Goal: Task Accomplishment & Management: Complete application form

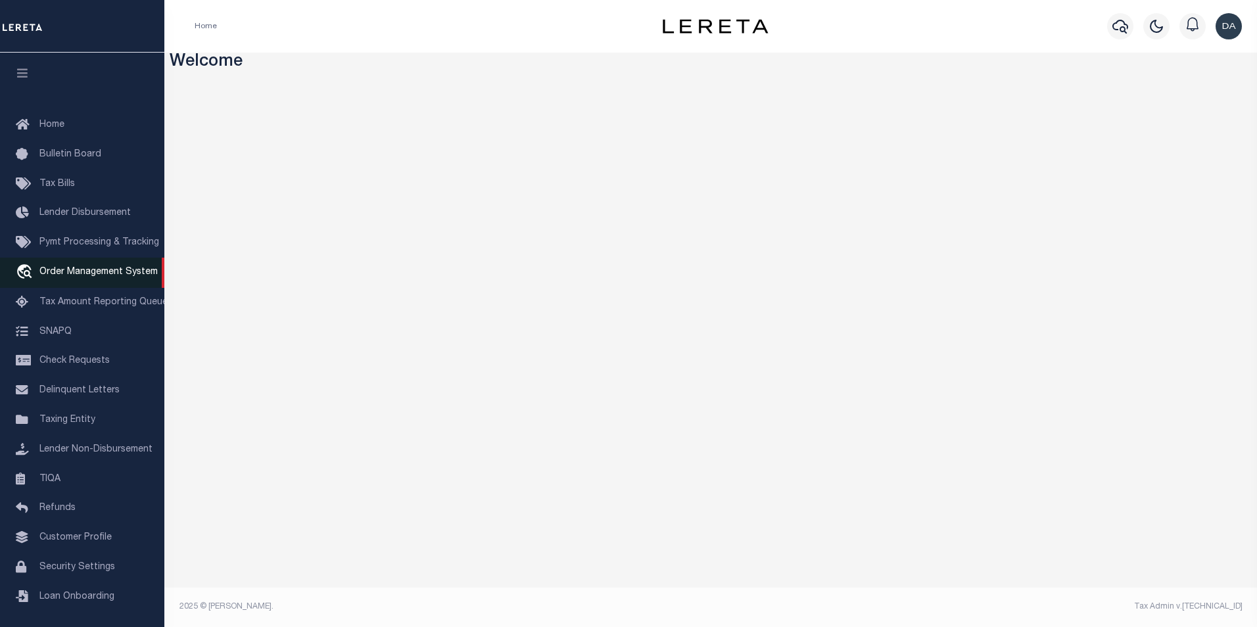
click at [79, 275] on span "Order Management System" at bounding box center [98, 272] width 118 height 9
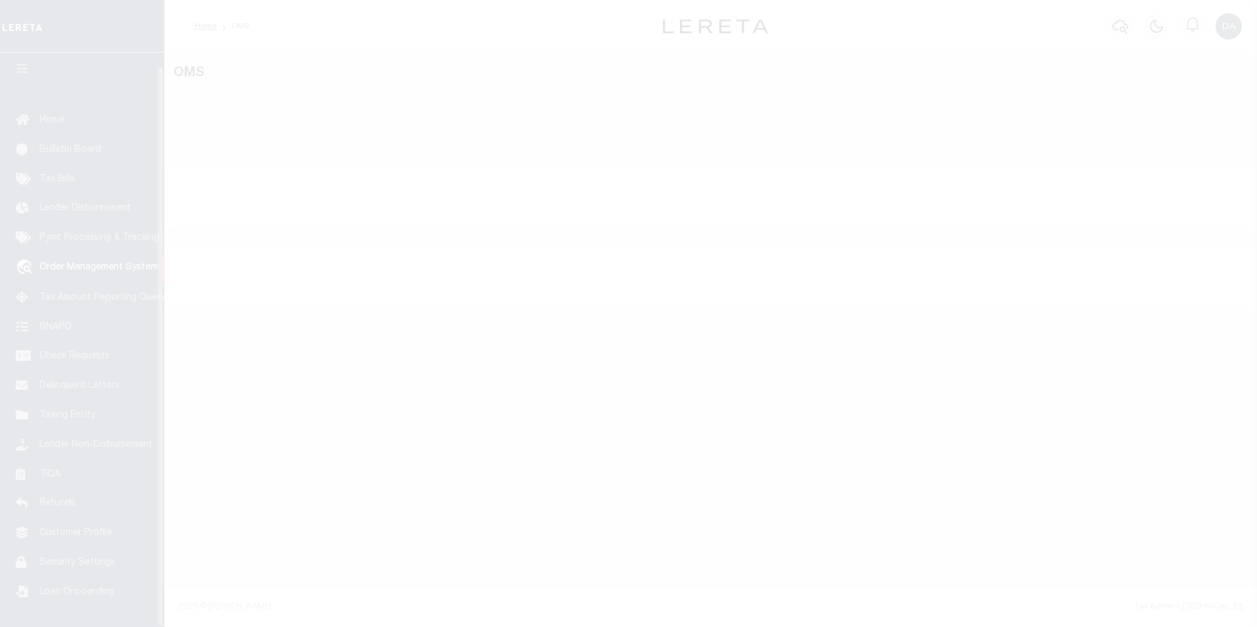
scroll to position [13, 0]
select select "200"
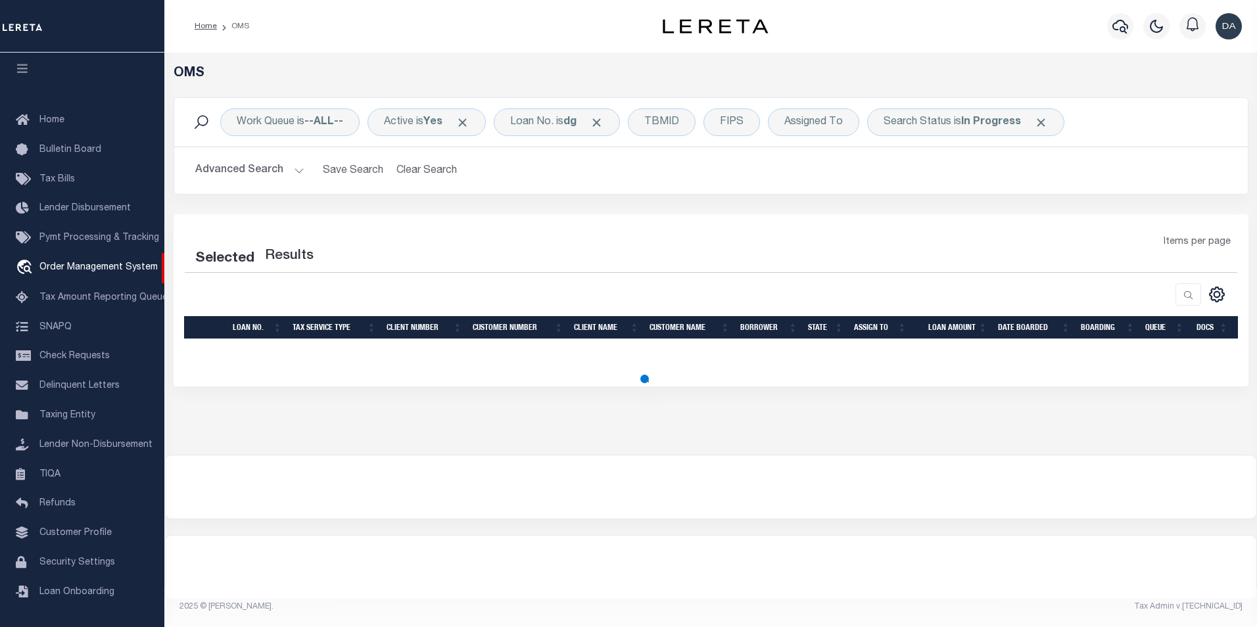
select select "200"
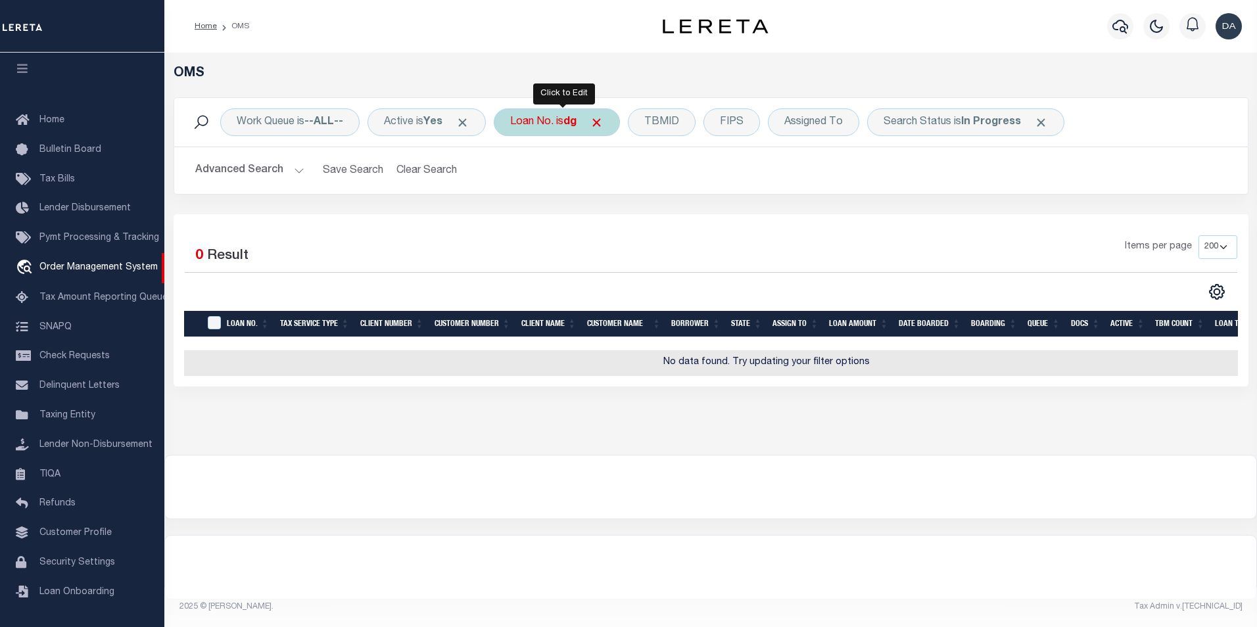
click at [552, 121] on div "Loan No. is dg" at bounding box center [557, 122] width 126 height 28
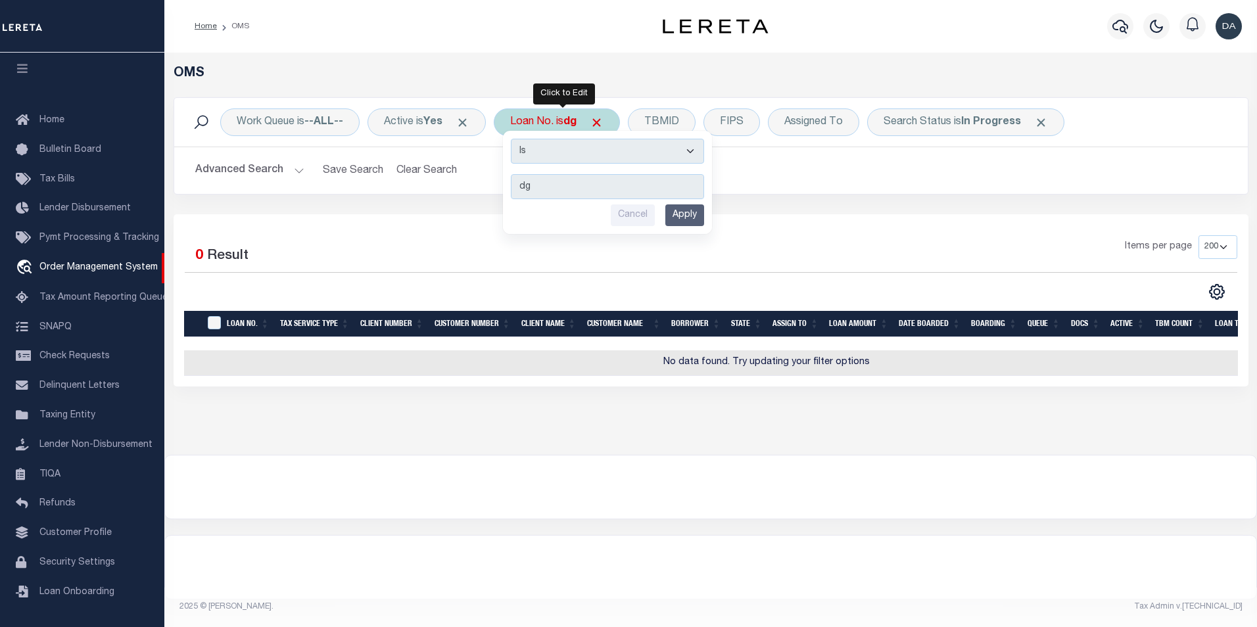
click at [567, 147] on select "Is Contains" at bounding box center [607, 151] width 193 height 25
select select "c"
click at [515, 139] on select "Is Contains" at bounding box center [607, 151] width 193 height 25
click at [688, 212] on input "Apply" at bounding box center [684, 215] width 39 height 22
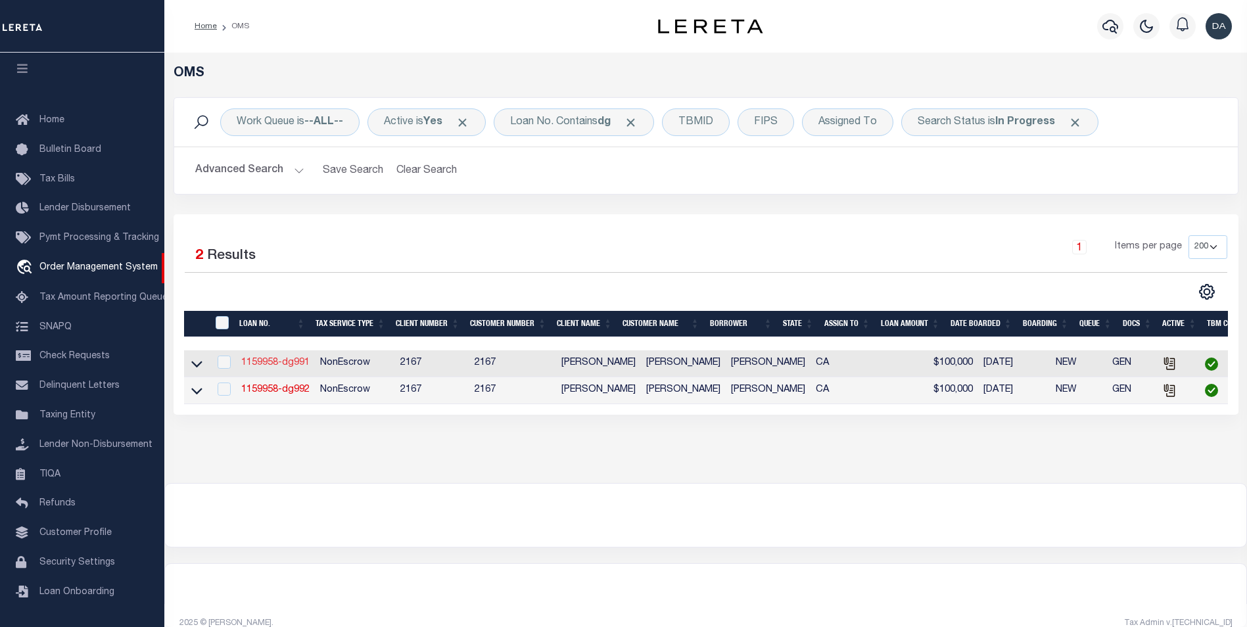
click at [294, 362] on link "1159958-dg991" at bounding box center [275, 362] width 68 height 9
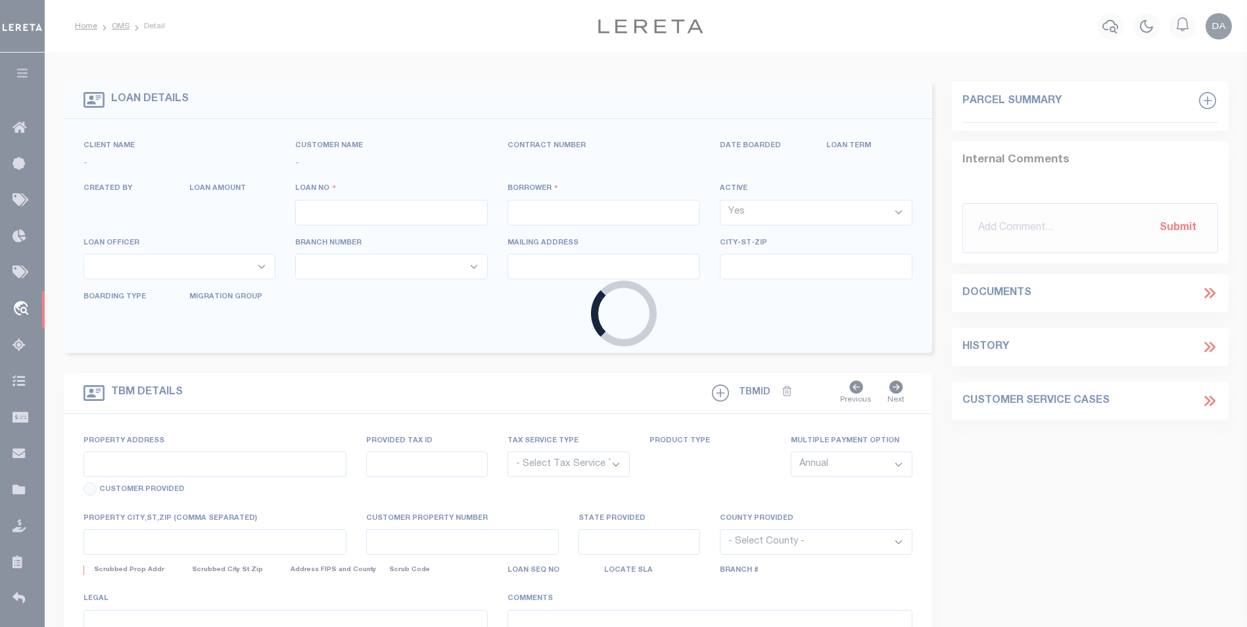
type input "1159958-dg991"
type input "[PERSON_NAME]"
select select
type input "91007"
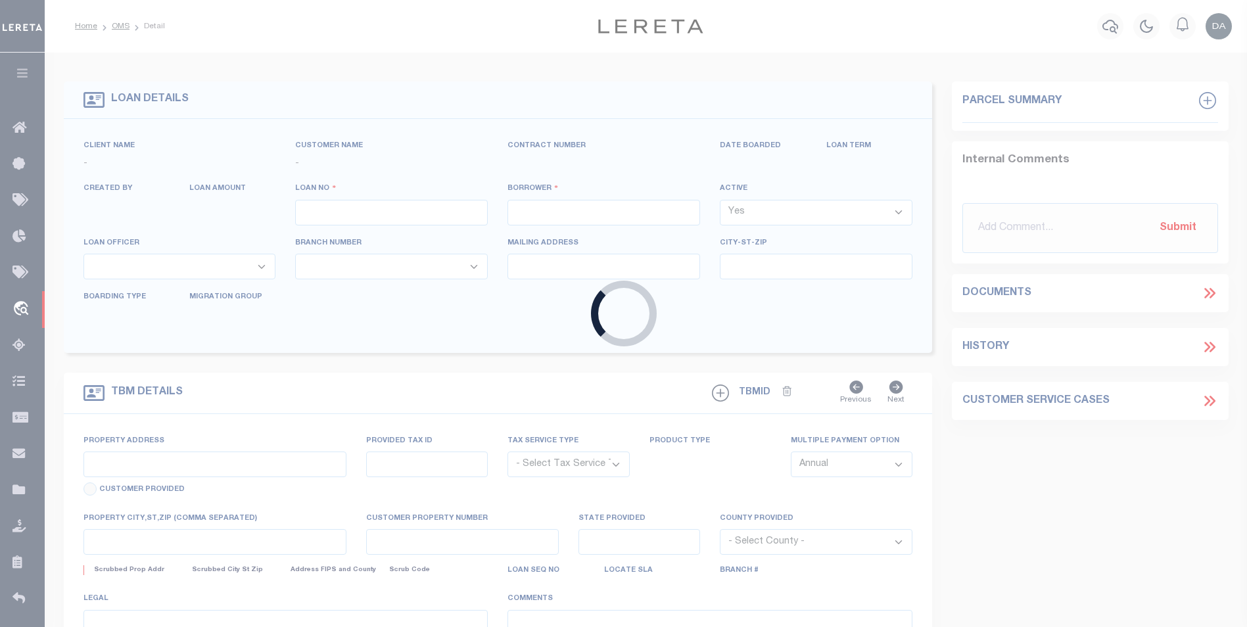
type input "[DATE]"
select select "10"
select select "NonEscrow"
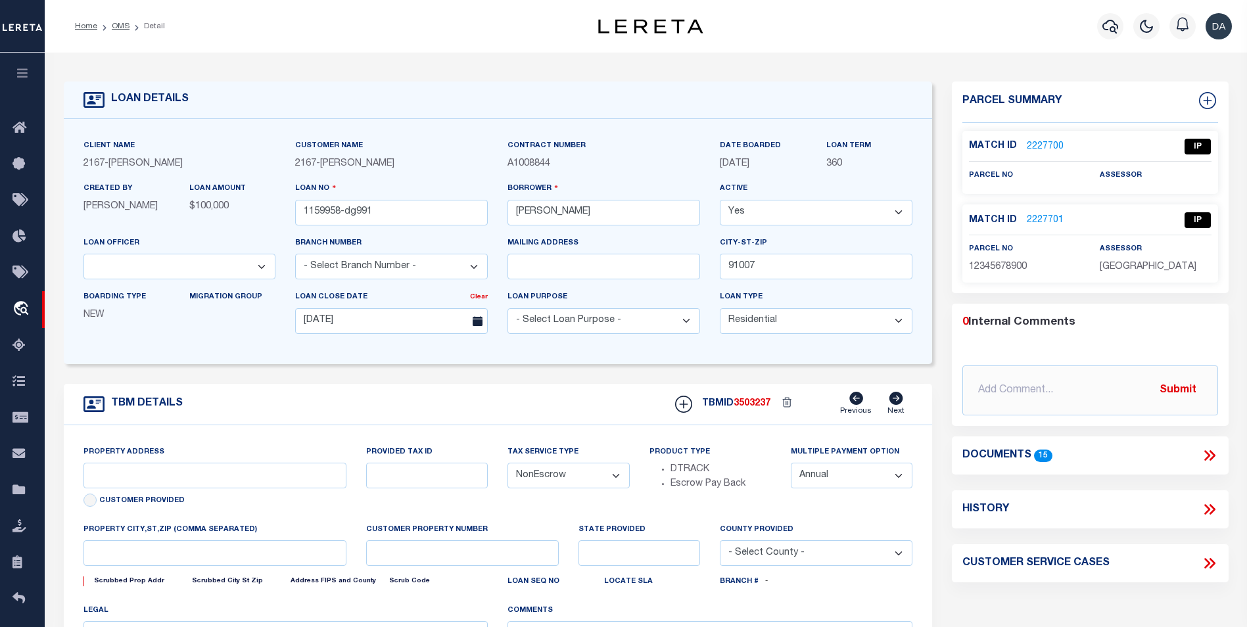
type input "[STREET_ADDRESS]"
select select
type input "ARCADIA CA 91007"
type input "CA"
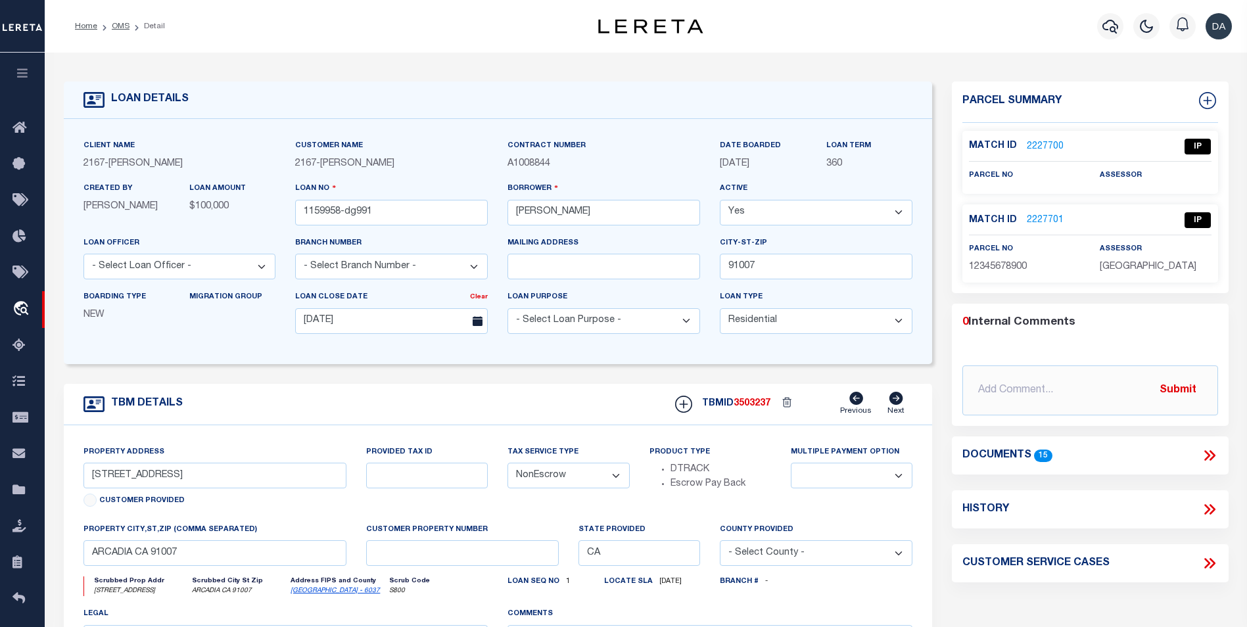
click at [136, 379] on form "LOAN DETAILS Client Name 2167 - [PERSON_NAME] Demo 2167" at bounding box center [498, 441] width 869 height 718
click at [1209, 449] on icon at bounding box center [1209, 455] width 17 height 17
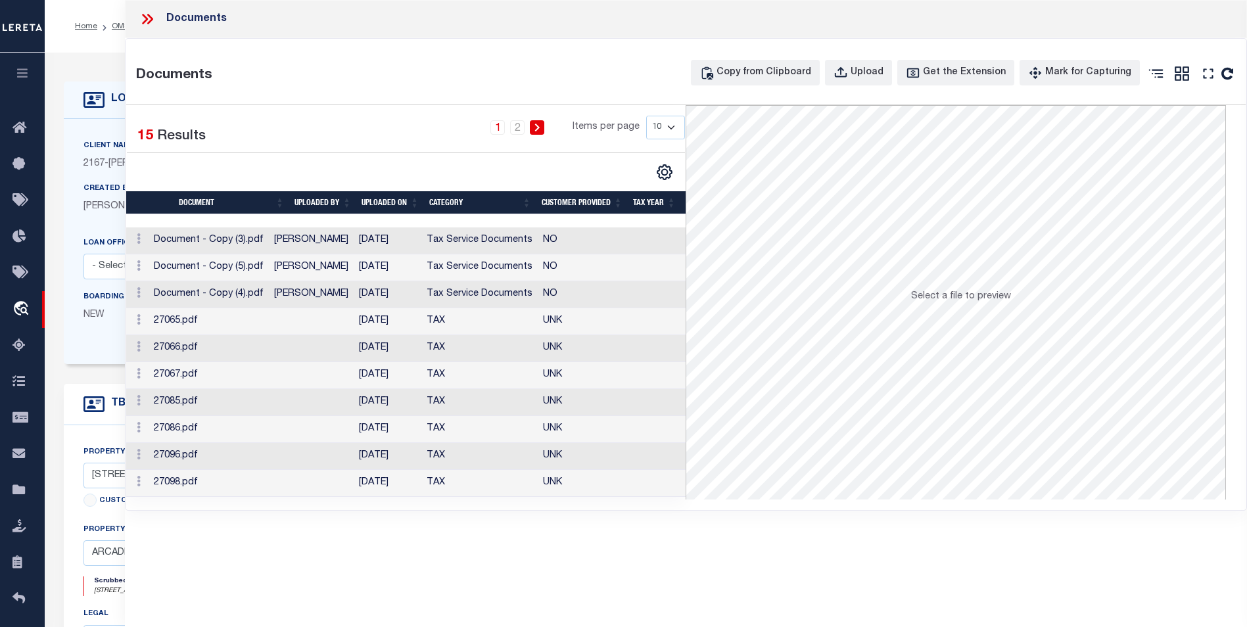
click at [187, 554] on div "Documents Documents Copy from Clipboard Upload Get the Extension Mark for Captu…" at bounding box center [686, 295] width 1122 height 591
click at [866, 72] on div "Upload" at bounding box center [867, 73] width 33 height 14
select select
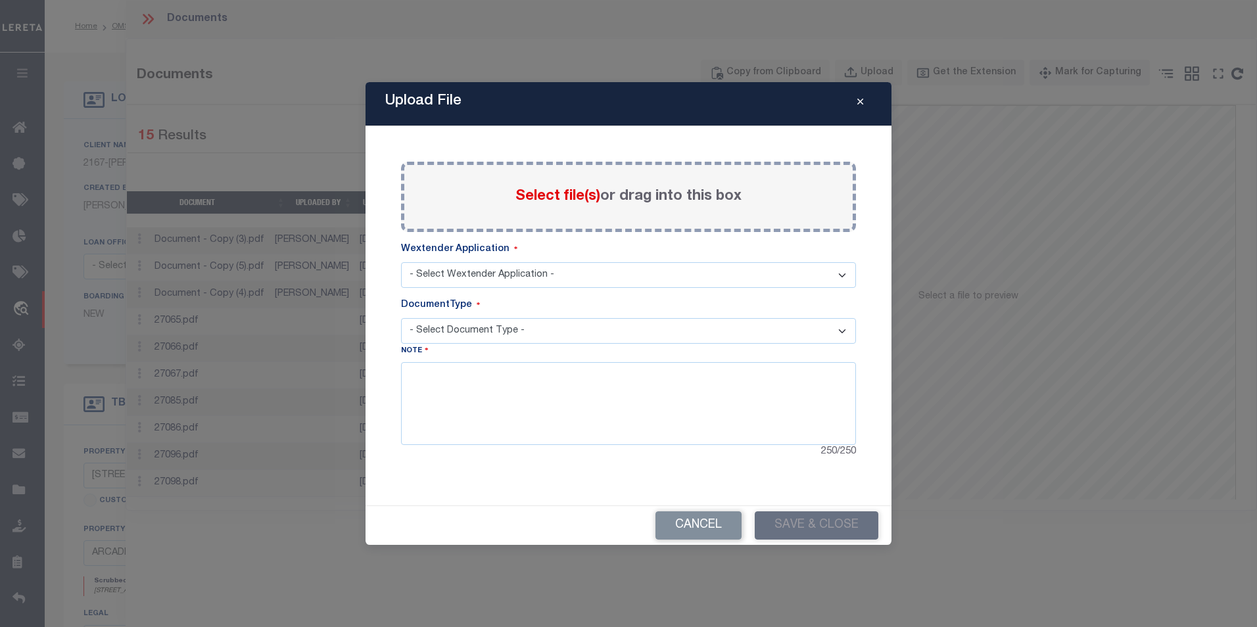
click at [551, 198] on span "Select file(s)" at bounding box center [557, 196] width 85 height 14
click at [0, 0] on input "Select file(s) or drag into this box" at bounding box center [0, 0] width 0 height 0
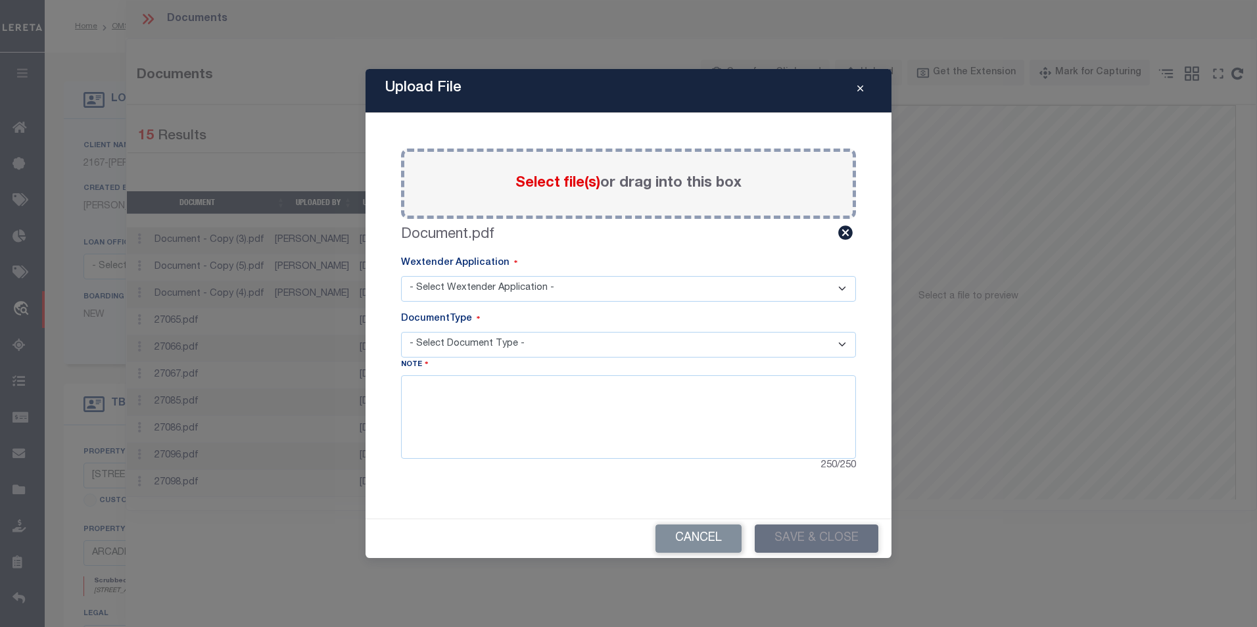
click at [436, 296] on select "- Select Wextender Application - Services Borrower Correspondence" at bounding box center [628, 289] width 455 height 26
select select "6"
click at [401, 276] on select "- Select Wextender Application - Services Borrower Correspondence" at bounding box center [628, 289] width 455 height 26
click at [464, 344] on select "- Select Document Type - Tax Service Documents" at bounding box center [628, 345] width 455 height 26
select select "TAX"
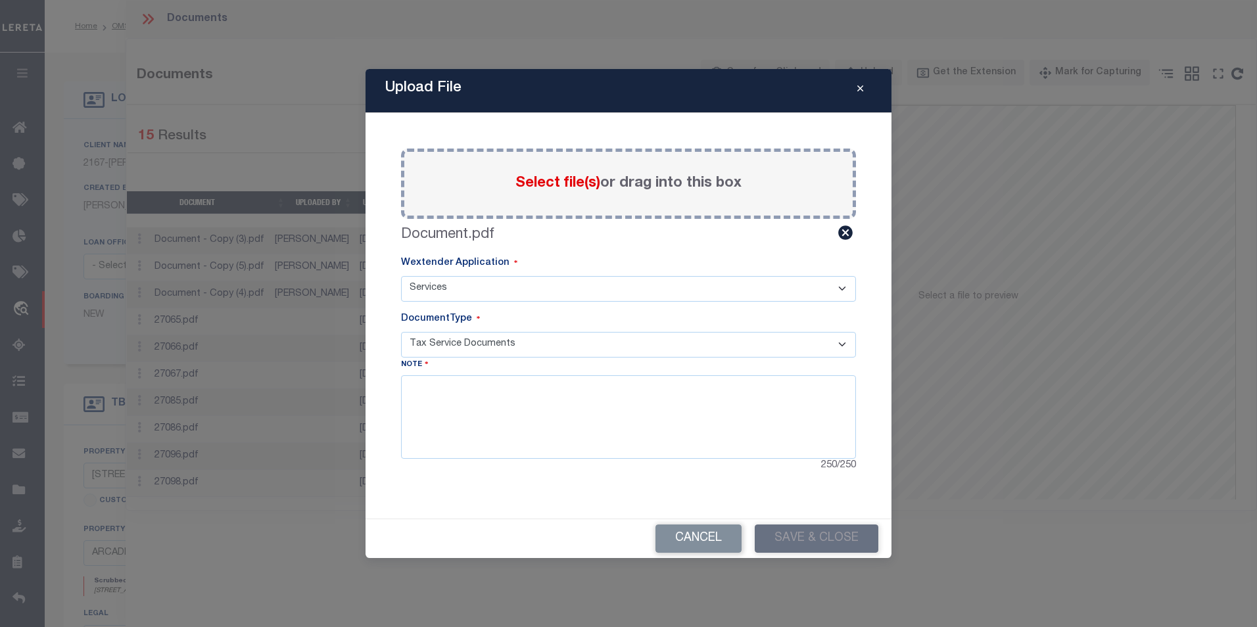
click at [401, 332] on select "- Select Document Type - Tax Service Documents" at bounding box center [628, 345] width 455 height 26
click at [489, 417] on textarea at bounding box center [628, 416] width 455 height 83
click at [505, 433] on textarea at bounding box center [628, 416] width 455 height 83
type textarea "fgfdfg"
click at [494, 500] on div "Paste copied image or file into this box Select file(s) or drag into this box D…" at bounding box center [628, 316] width 494 height 375
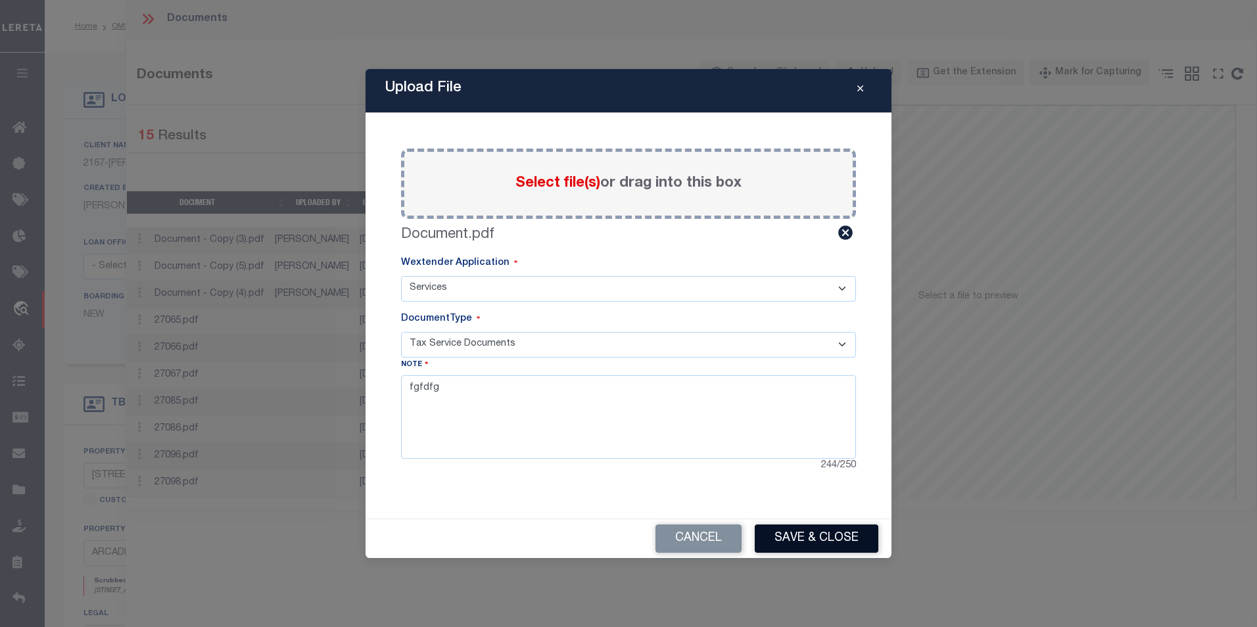
click at [810, 546] on button "Save & Close" at bounding box center [817, 539] width 124 height 28
